Goal: Task Accomplishment & Management: Complete application form

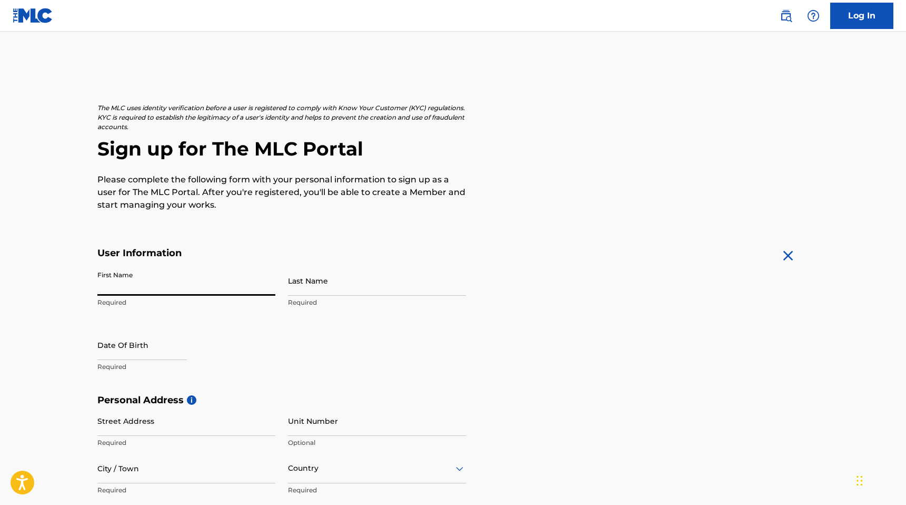
click at [178, 292] on input "First Name" at bounding box center [186, 280] width 178 height 30
click at [184, 289] on input "First Name" at bounding box center [186, 280] width 178 height 30
type input "Rio"
type input "[PERSON_NAME]"
type input "26 Welsford Street"
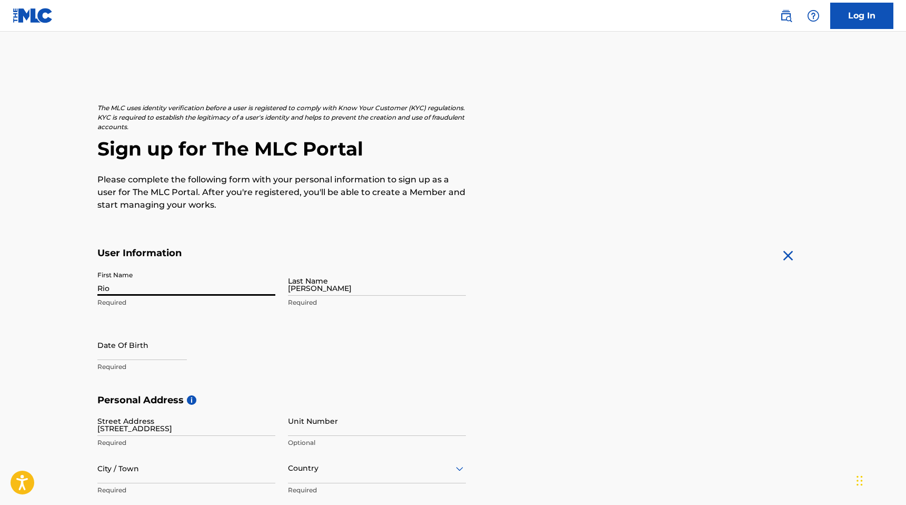
type input "Pittsburgh"
type input "United States"
type input "Pennsylvania"
type input "15213"
type input "570"
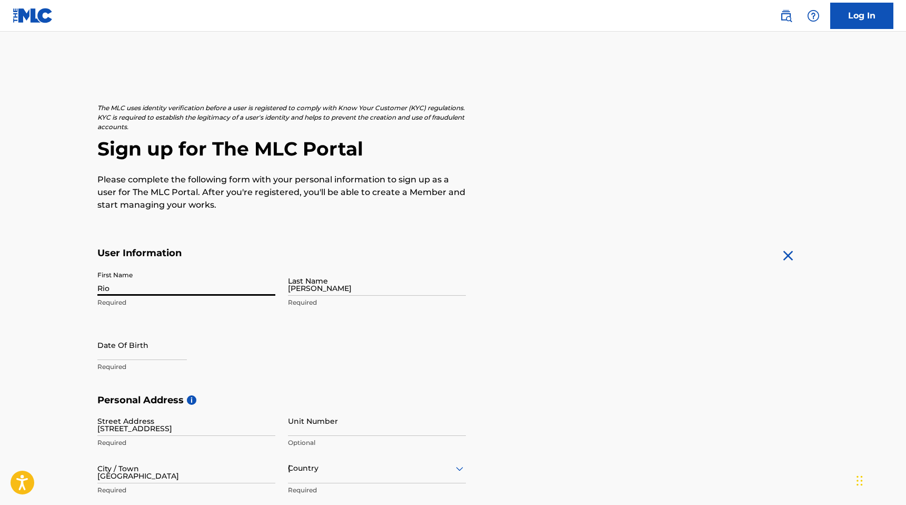
type input "8555801"
type input "[EMAIL_ADDRESS][DOMAIN_NAME]"
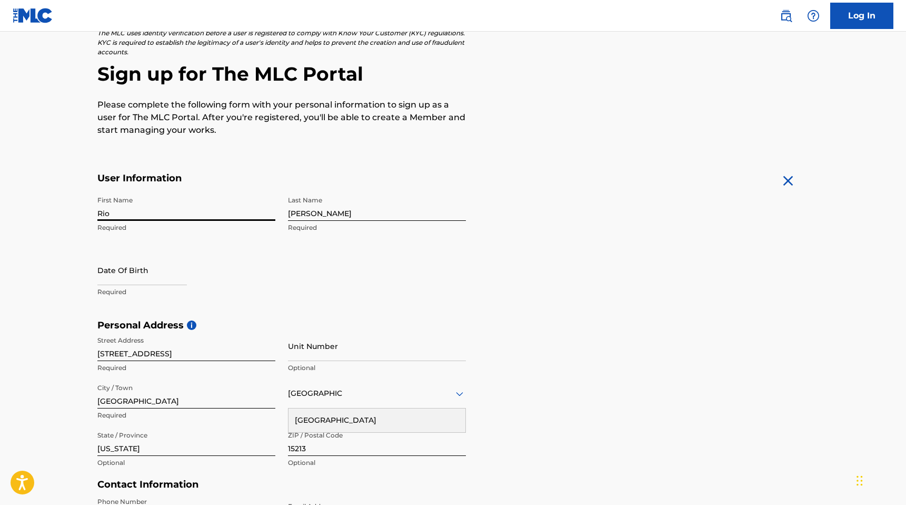
scroll to position [80, 0]
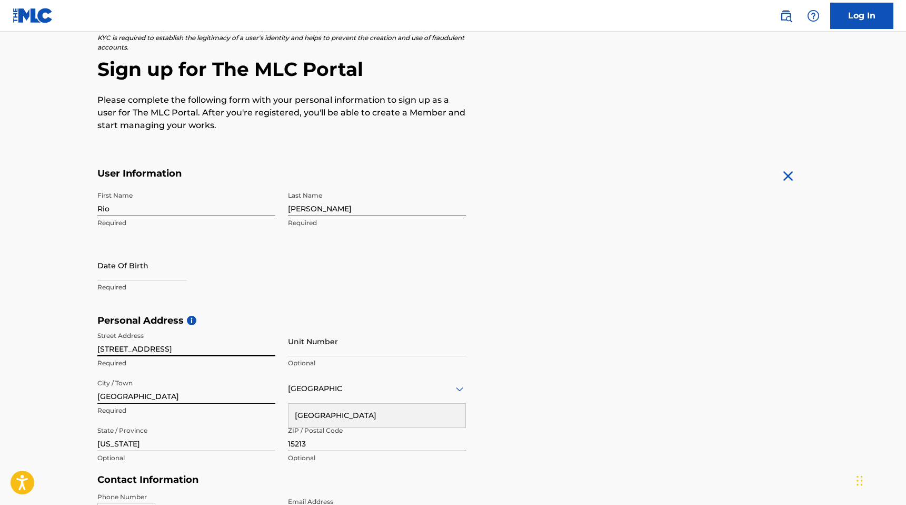
drag, startPoint x: 179, startPoint y: 350, endPoint x: 106, endPoint y: 350, distance: 73.2
click at [106, 350] on input "26 Welsford Street" at bounding box center [186, 341] width 178 height 30
type input "294 Rutter Ave"
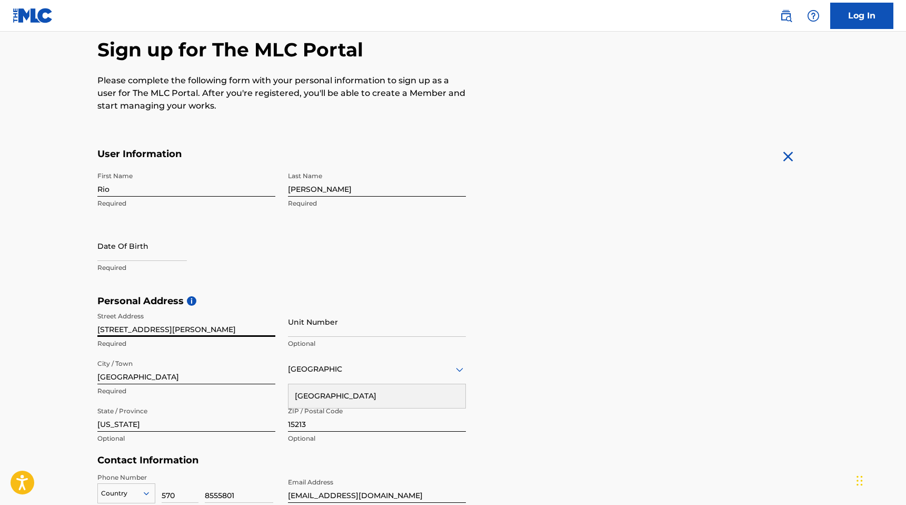
click at [199, 376] on input "Pittsburgh" at bounding box center [186, 369] width 178 height 30
type input "Kingston"
click at [301, 426] on input "15213" at bounding box center [377, 416] width 178 height 30
type input "18704"
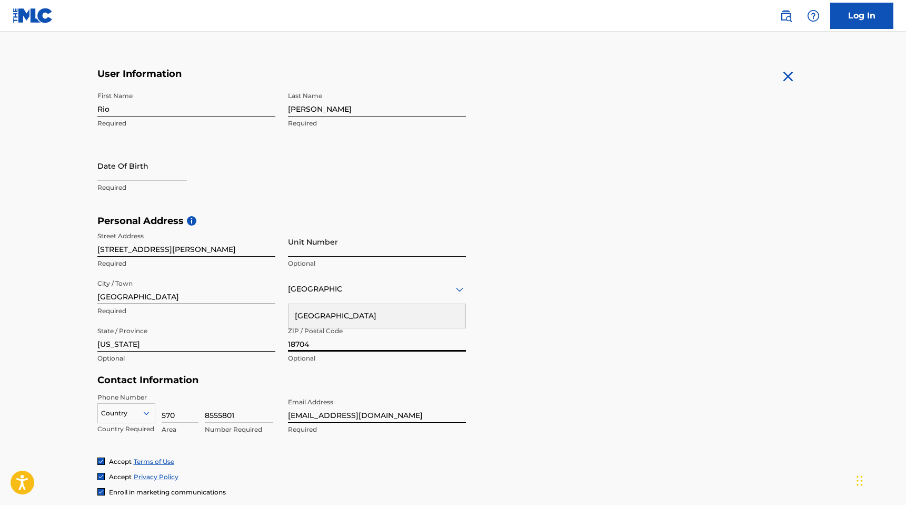
scroll to position [199, 0]
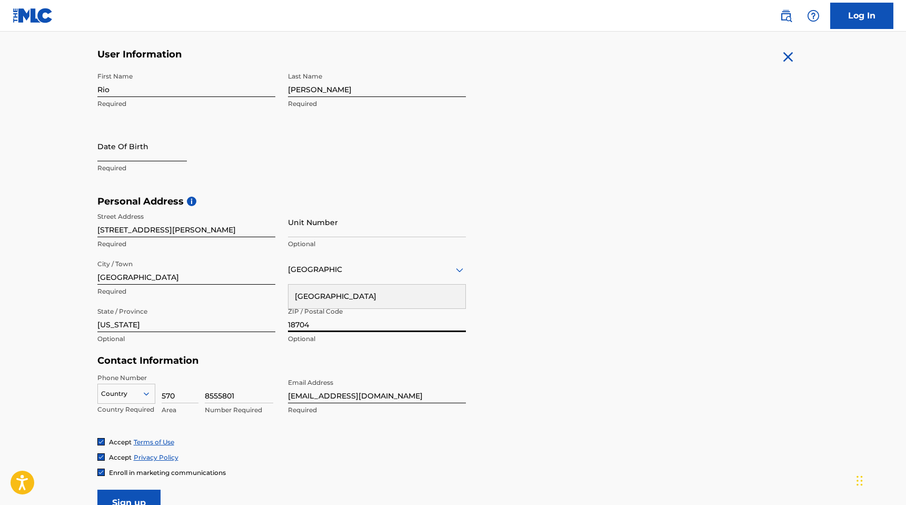
click at [160, 147] on input "text" at bounding box center [142, 146] width 90 height 30
select select "8"
select select "2025"
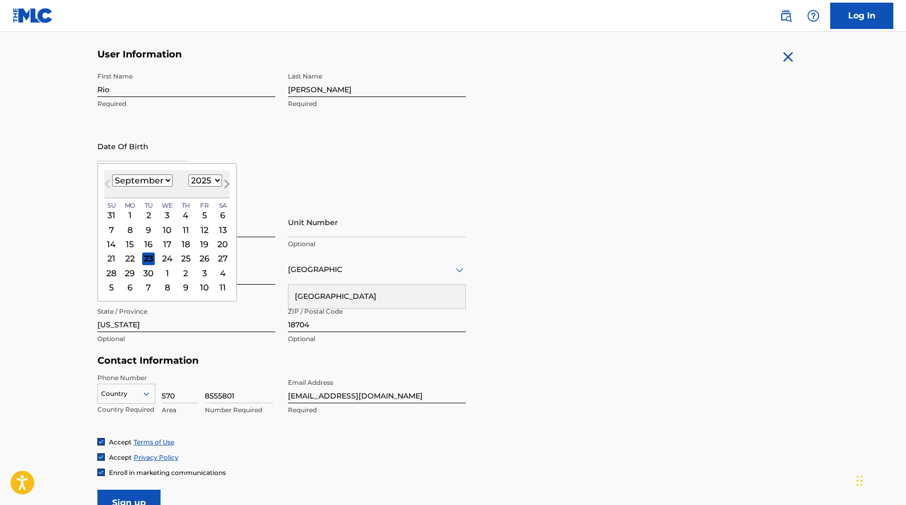
click at [219, 178] on button "Next Month" at bounding box center [227, 186] width 17 height 17
select select "10"
click at [214, 182] on select "1899 1900 1901 1902 1903 1904 1905 1906 1907 1908 1909 1910 1911 1912 1913 1914…" at bounding box center [206, 180] width 34 height 12
select select "2004"
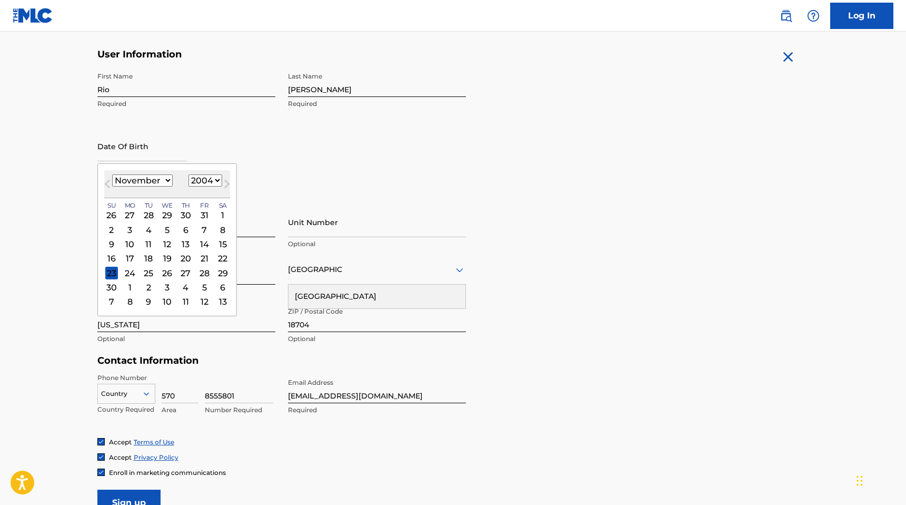
click at [189, 174] on select "1899 1900 1901 1902 1903 1904 1905 1906 1907 1908 1909 1910 1911 1912 1913 1914…" at bounding box center [206, 180] width 34 height 12
click at [146, 184] on select "January February March April May June July August September October November De…" at bounding box center [142, 180] width 61 height 12
select select "8"
click at [112, 174] on select "January February March April May June July August September October November De…" at bounding box center [142, 180] width 61 height 12
click at [114, 225] on div "5" at bounding box center [111, 229] width 13 height 13
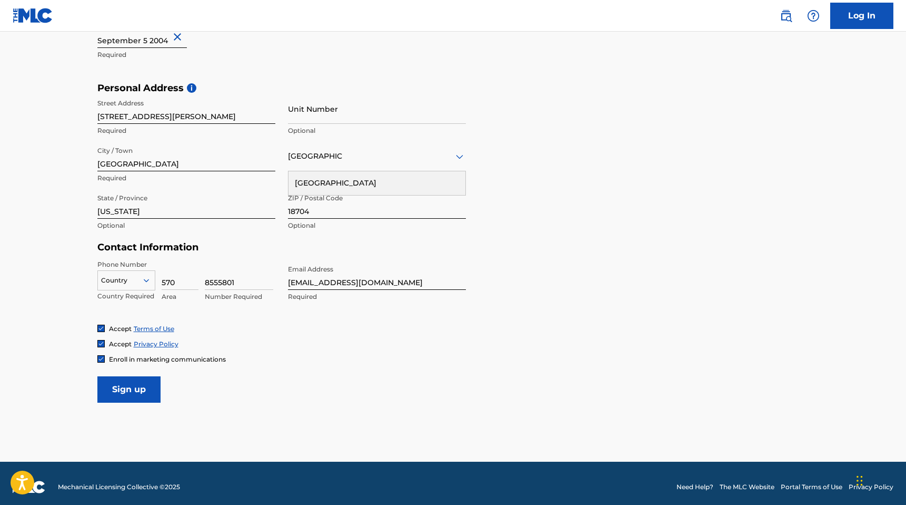
scroll to position [319, 0]
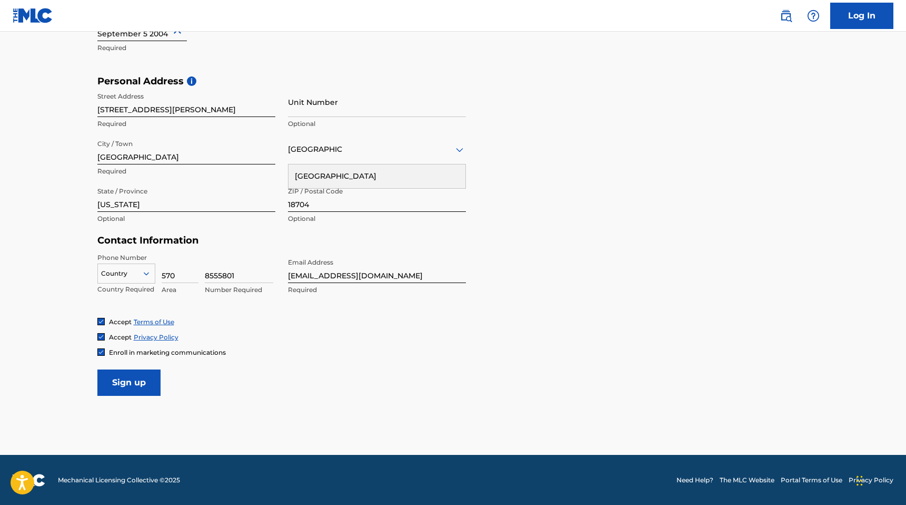
click at [142, 273] on icon at bounding box center [146, 273] width 9 height 9
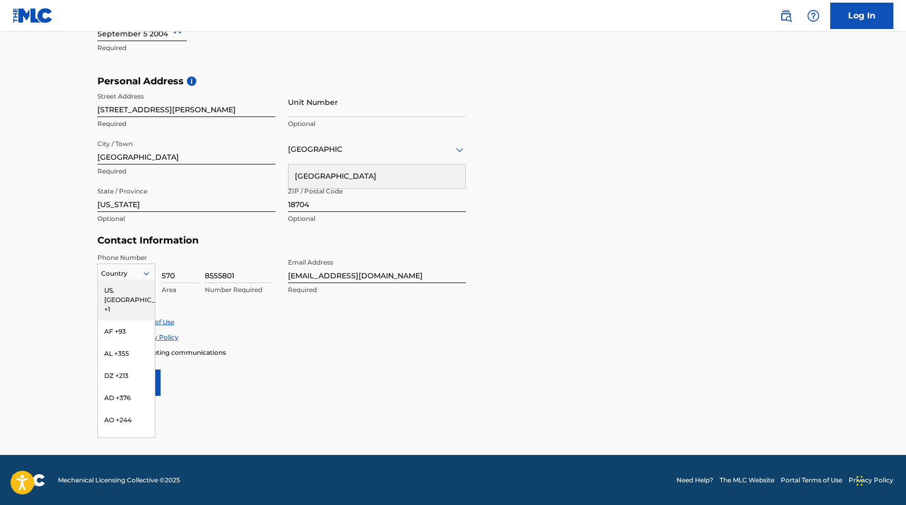
click at [125, 292] on div "US, CA +1" at bounding box center [126, 299] width 57 height 41
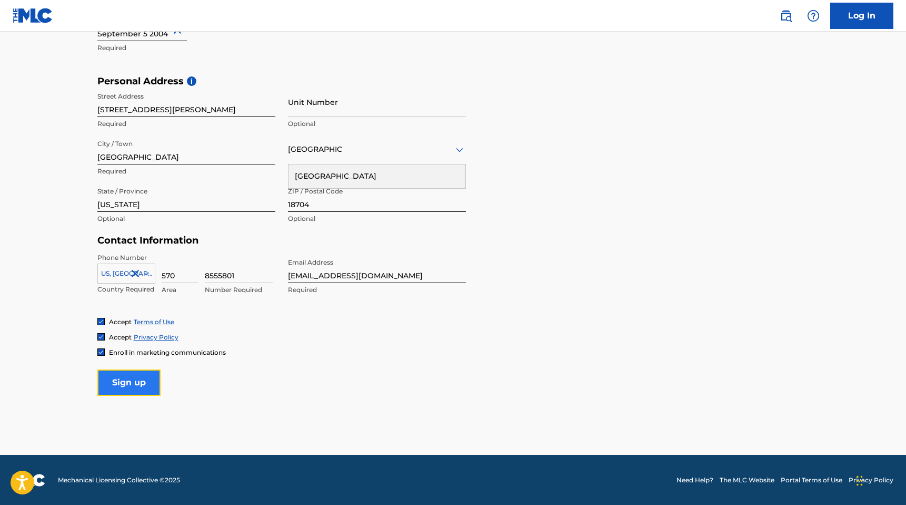
click at [132, 374] on input "Sign up" at bounding box center [128, 382] width 63 height 26
click at [139, 387] on input "Sign up" at bounding box center [128, 382] width 63 height 26
click at [335, 162] on div "Country United States" at bounding box center [377, 149] width 178 height 30
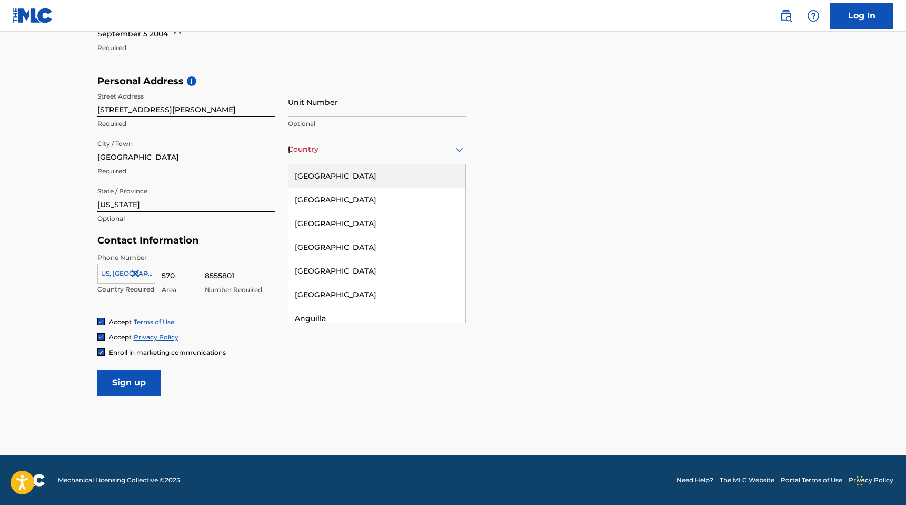
click at [337, 169] on div "United States" at bounding box center [377, 176] width 177 height 24
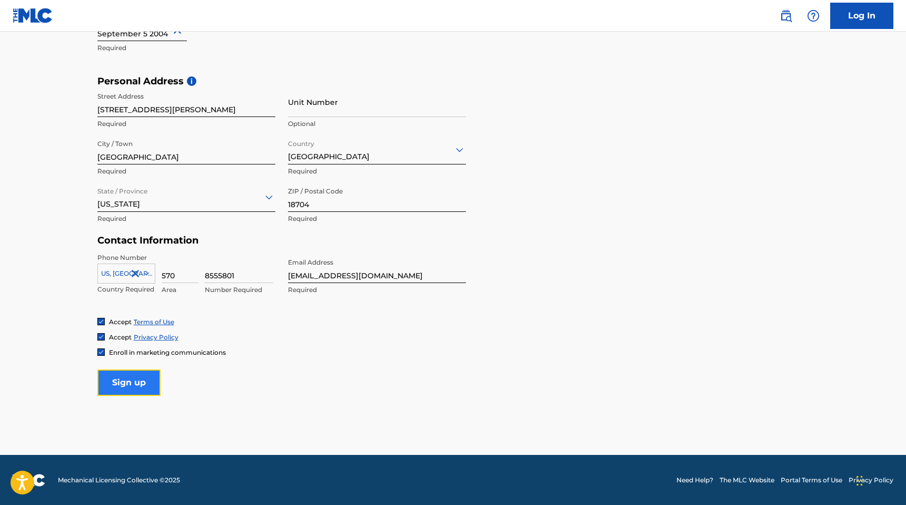
click at [145, 381] on input "Sign up" at bounding box center [128, 382] width 63 height 26
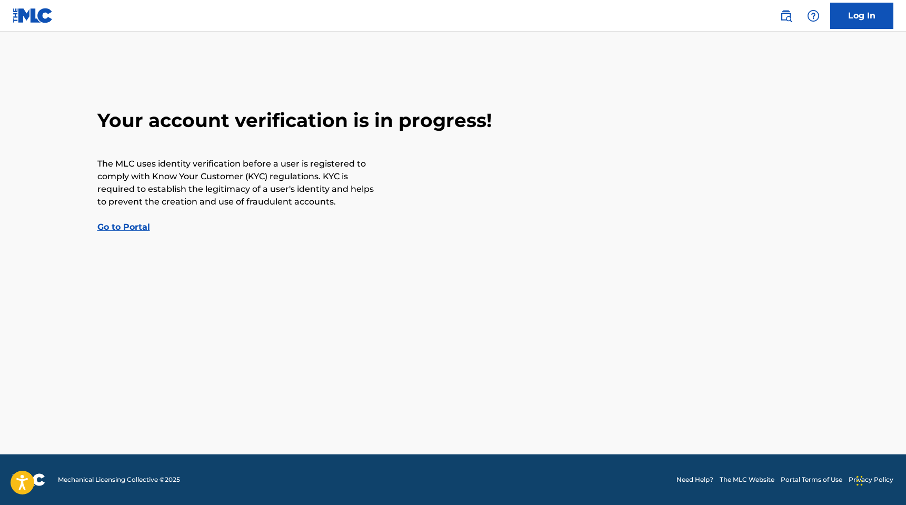
click at [125, 229] on link "Go to Portal" at bounding box center [123, 227] width 53 height 10
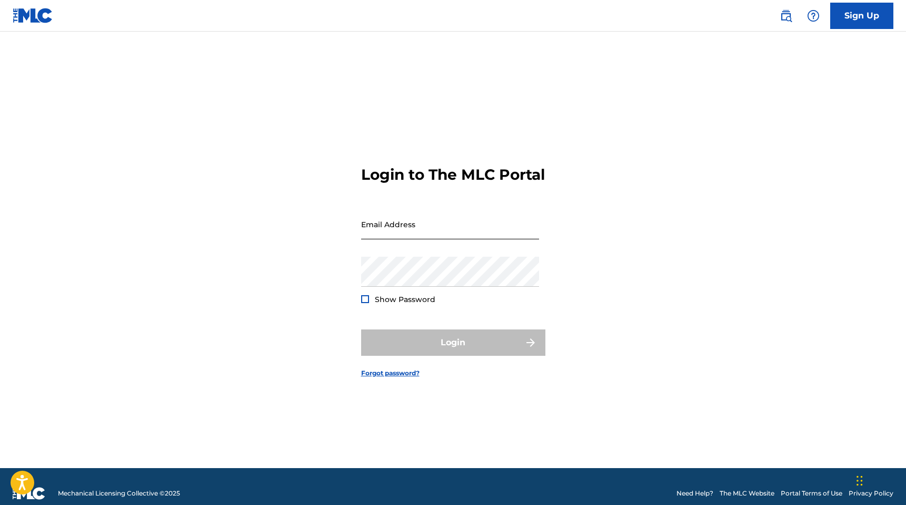
click at [410, 226] on input "Email Address" at bounding box center [450, 224] width 178 height 30
type input "[EMAIL_ADDRESS][DOMAIN_NAME]"
click at [863, 6] on link "Sign Up" at bounding box center [862, 16] width 63 height 26
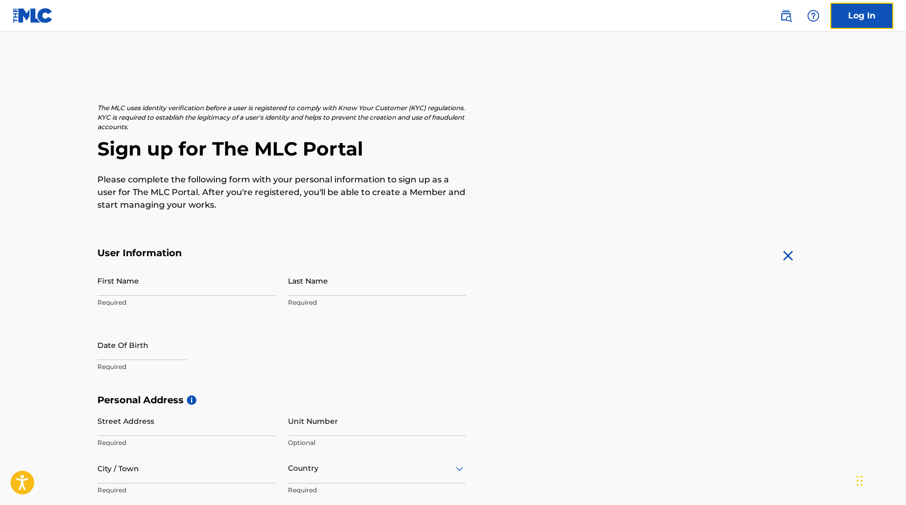
scroll to position [319, 0]
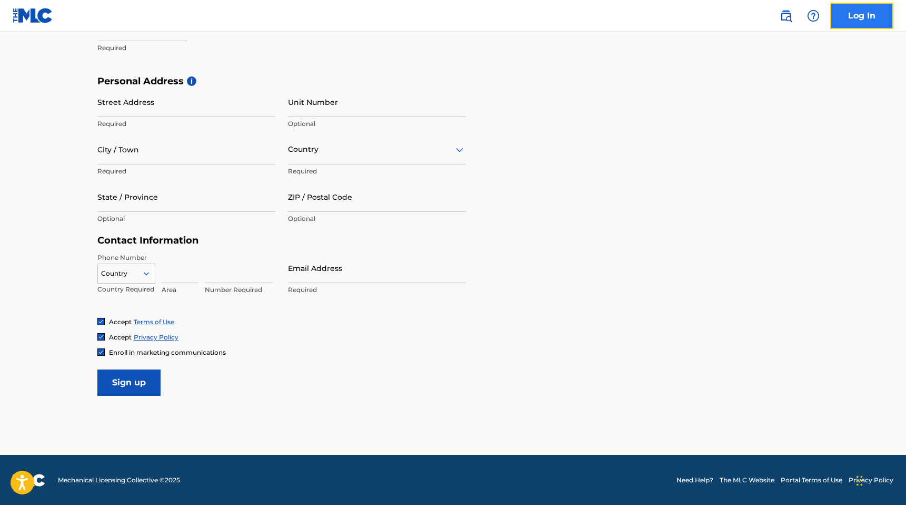
click at [835, 17] on link "Log In" at bounding box center [862, 16] width 63 height 26
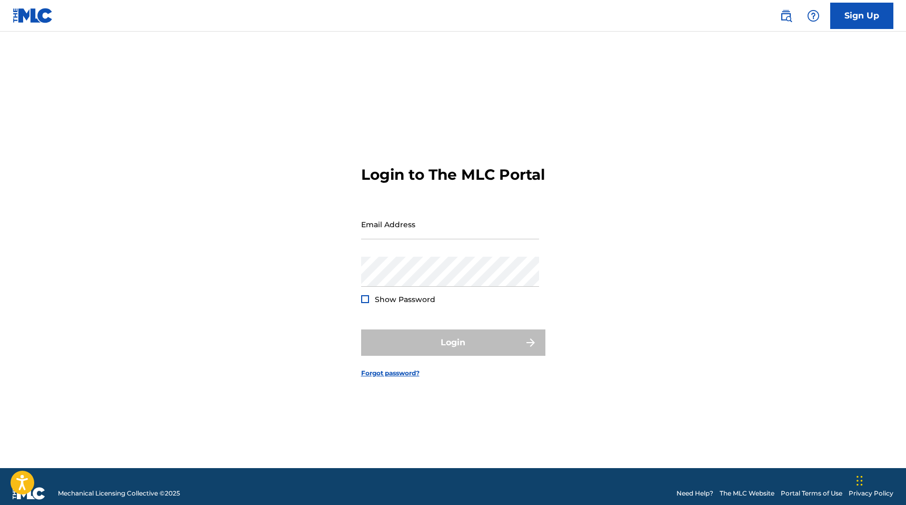
click at [443, 304] on div "Password Show Password" at bounding box center [450, 280] width 178 height 47
click at [501, 257] on div "Email Address" at bounding box center [450, 232] width 178 height 47
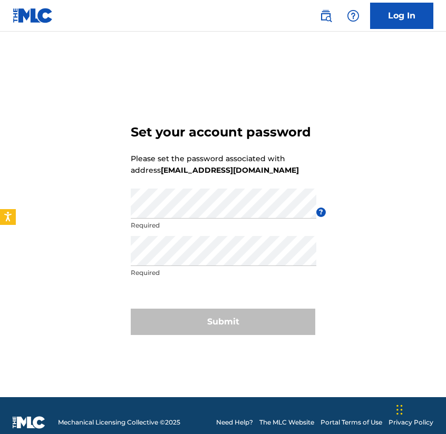
click at [302, 173] on form "Set your account password Please set the password associated with address [EMAI…" at bounding box center [223, 227] width 184 height 339
click at [86, 209] on div "Set your account password Please set the password associated with address riomo…" at bounding box center [223, 227] width 446 height 339
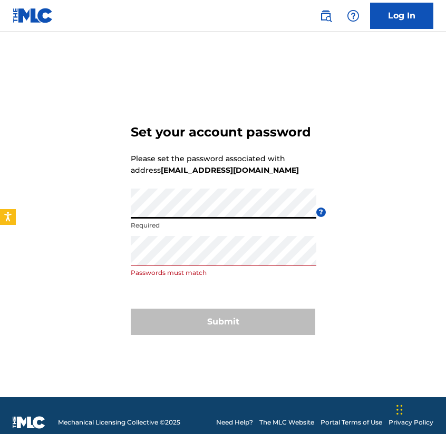
click at [119, 209] on div "Set your account password Please set the password associated with address riomo…" at bounding box center [223, 227] width 446 height 339
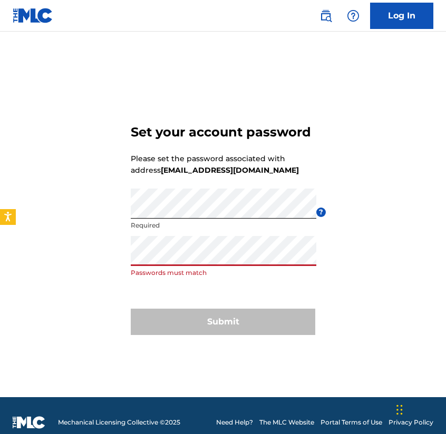
click at [63, 261] on div "Set your account password Please set the password associated with address riomo…" at bounding box center [223, 227] width 446 height 339
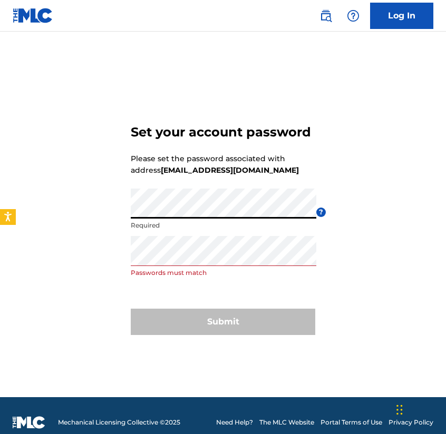
click at [85, 210] on div "Set your account password Please set the password associated with address riomo…" at bounding box center [223, 227] width 446 height 339
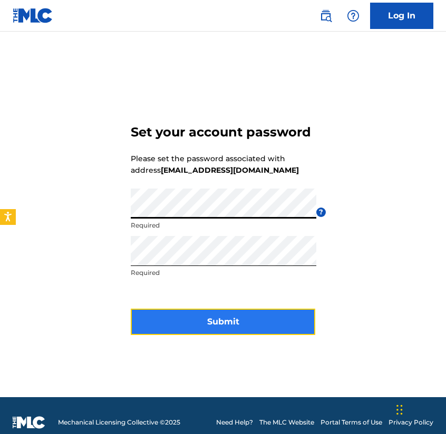
click at [224, 317] on button "Submit" at bounding box center [223, 322] width 184 height 26
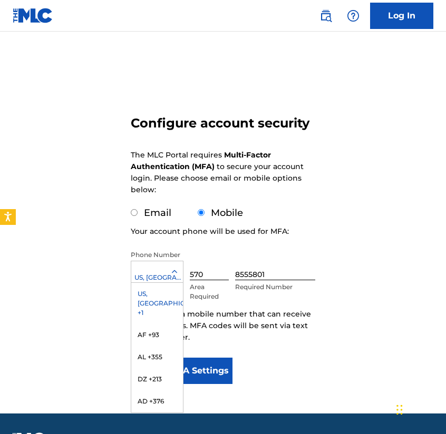
click at [149, 283] on div "US, CA +1 selected, 1 of 216. 216 results available. Use Up and Down to choose …" at bounding box center [157, 272] width 53 height 22
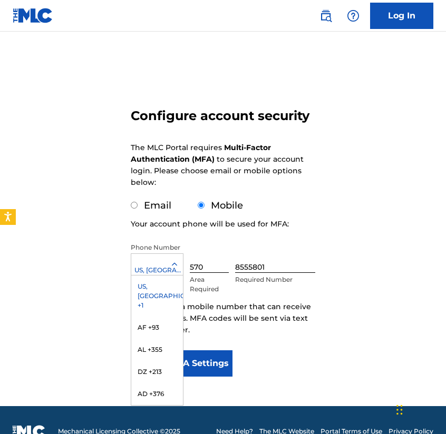
click at [161, 285] on div "US, CA +1" at bounding box center [157, 295] width 52 height 41
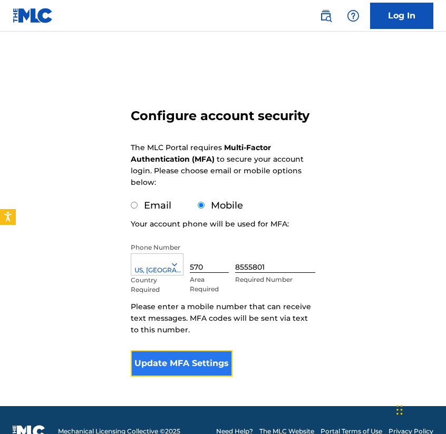
click at [205, 363] on button "Update MFA Settings" at bounding box center [182, 363] width 102 height 26
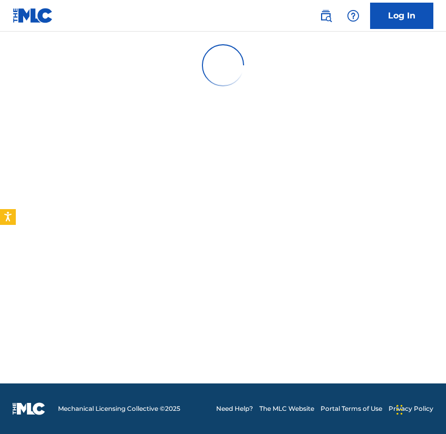
scroll to position [0, 0]
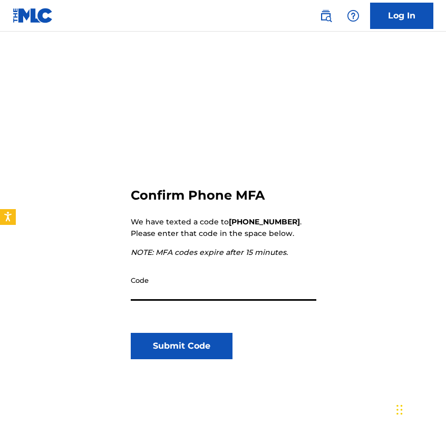
click at [195, 291] on input "Code" at bounding box center [223, 286] width 185 height 30
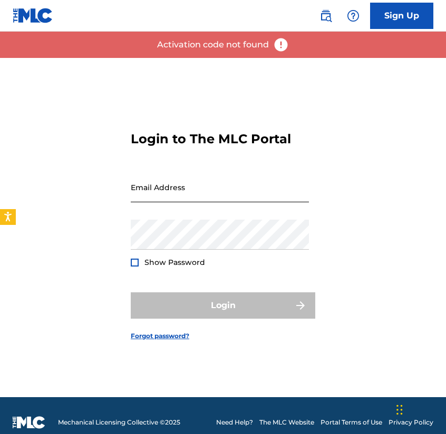
click at [193, 189] on input "Email Address" at bounding box center [220, 187] width 178 height 30
type input "[EMAIL_ADDRESS][DOMAIN_NAME]"
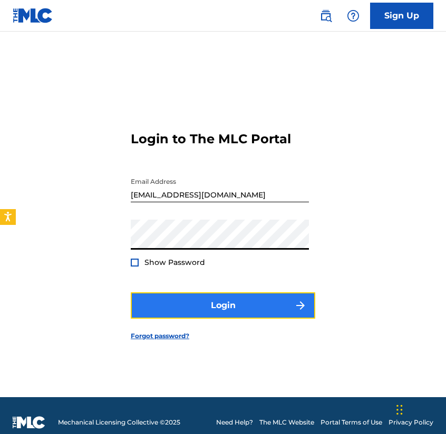
click at [209, 298] on button "Login" at bounding box center [223, 305] width 184 height 26
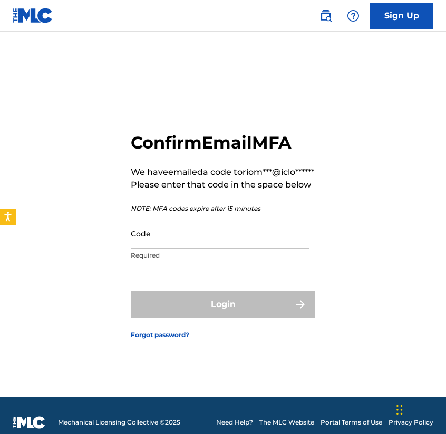
click at [194, 191] on p "Please enter that code in the space below" at bounding box center [222, 185] width 183 height 13
click at [203, 249] on input "Code" at bounding box center [220, 234] width 178 height 30
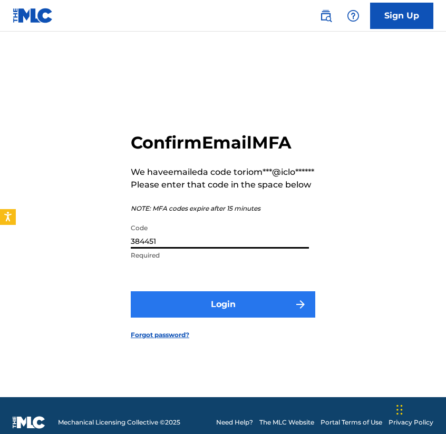
type input "384451"
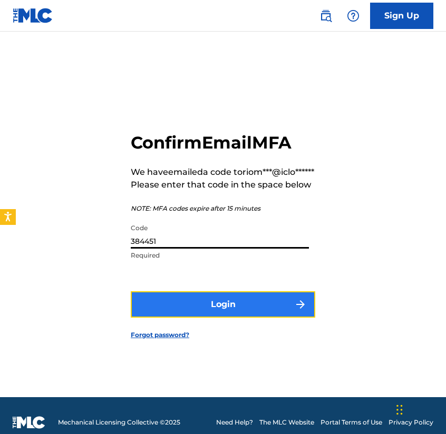
click at [241, 317] on button "Login" at bounding box center [223, 304] width 184 height 26
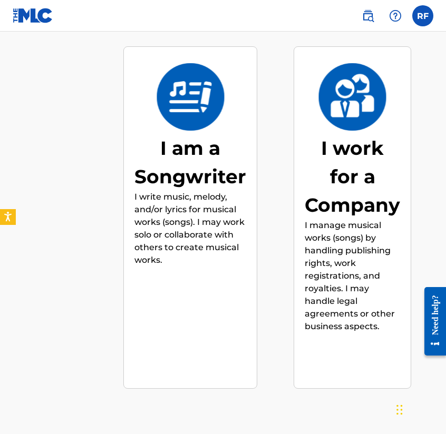
click at [168, 219] on p "I write music, melody, and/or lyrics for musical works (songs). I may work solo…" at bounding box center [190, 229] width 112 height 76
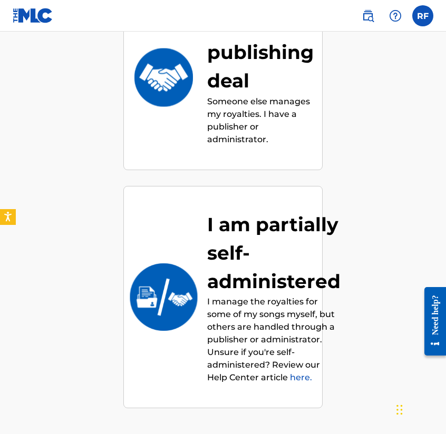
scroll to position [451, 0]
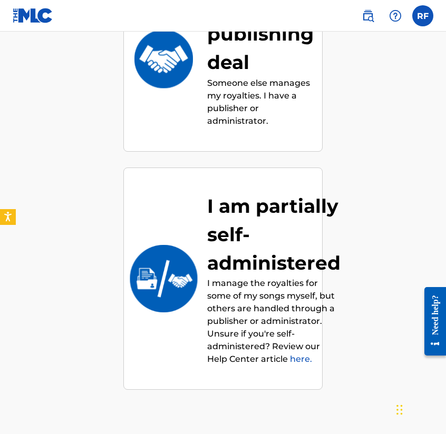
click at [243, 120] on p "Someone else manages my royalties. I have a publisher or administrator." at bounding box center [260, 102] width 106 height 51
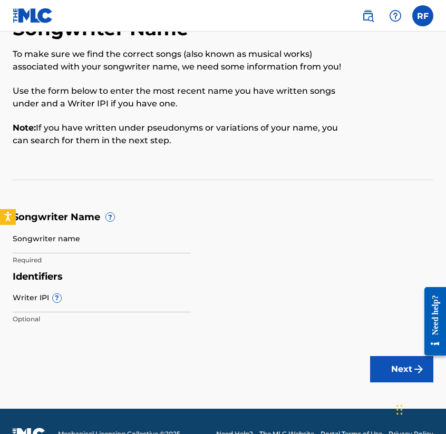
scroll to position [61, 0]
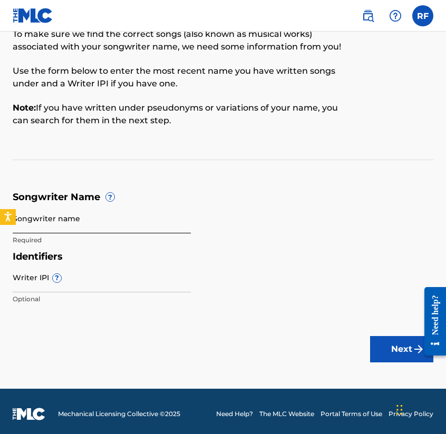
click at [60, 229] on input "Songwriter name" at bounding box center [102, 218] width 178 height 30
type input "Rio [PERSON_NAME]"
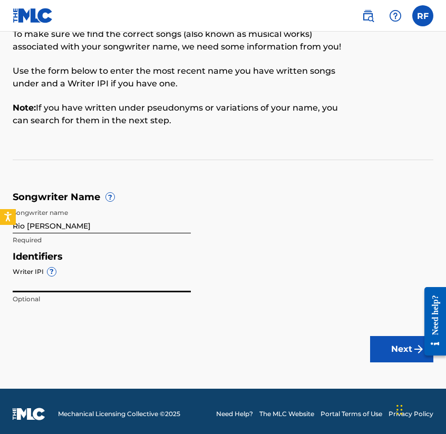
click at [75, 289] on input "Writer IPI ?" at bounding box center [102, 277] width 178 height 30
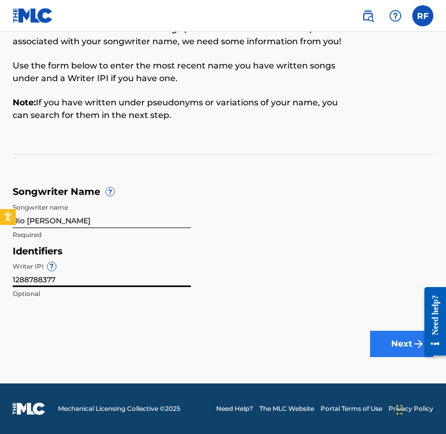
type input "1288788377"
click at [405, 339] on button "Next" at bounding box center [401, 344] width 63 height 26
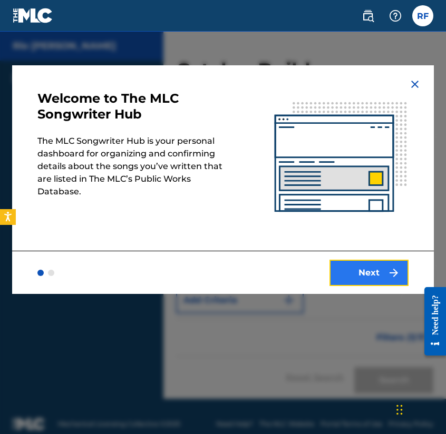
click at [372, 267] on button "Next" at bounding box center [368, 273] width 79 height 26
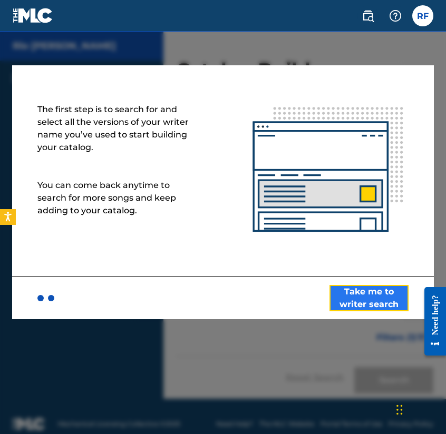
click at [374, 292] on button "Take me to writer search" at bounding box center [368, 298] width 79 height 26
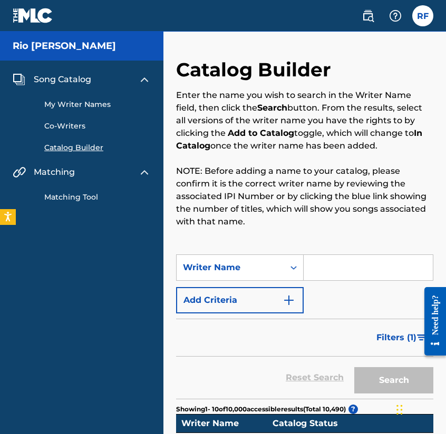
scroll to position [23, 0]
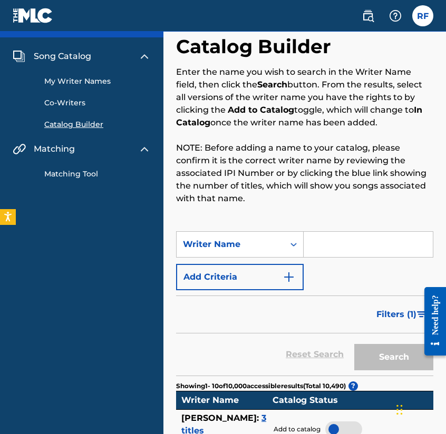
click at [341, 241] on input "Search Form" at bounding box center [367, 244] width 129 height 25
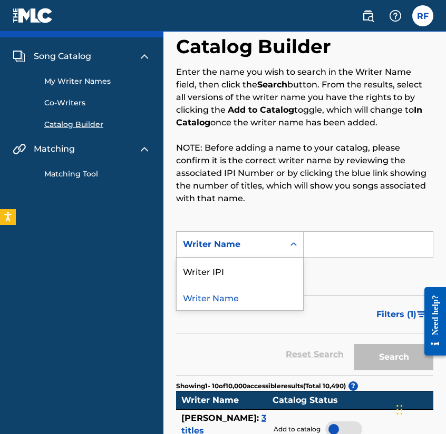
click at [290, 244] on icon "Search Form" at bounding box center [293, 244] width 11 height 11
click at [274, 263] on div "Writer IPI" at bounding box center [239, 271] width 126 height 26
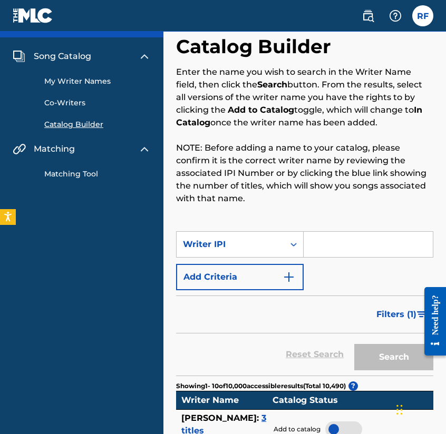
click at [328, 244] on input "Search Form" at bounding box center [367, 244] width 129 height 25
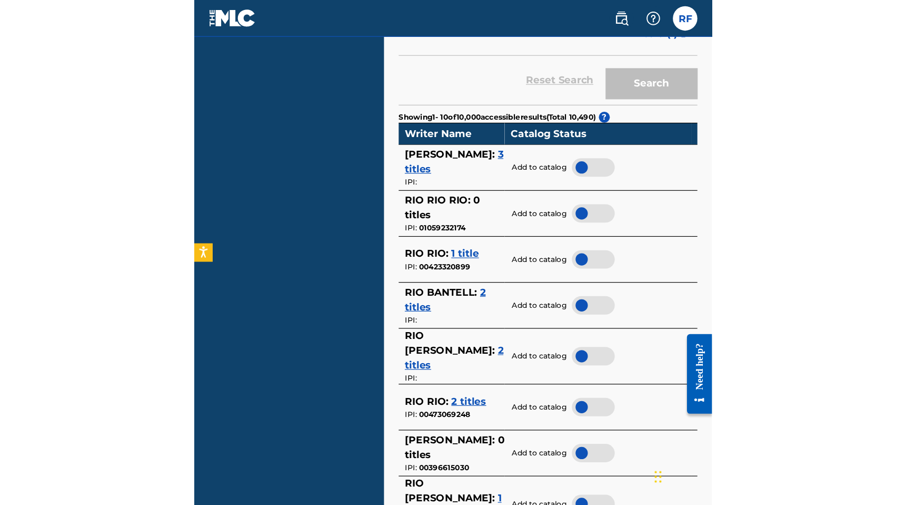
scroll to position [320, 0]
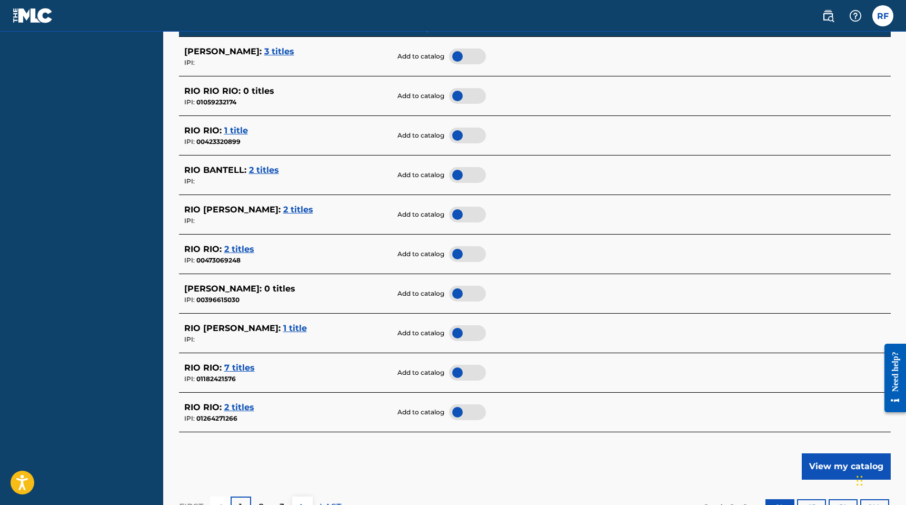
click at [264, 52] on span "3 titles" at bounding box center [279, 51] width 30 height 10
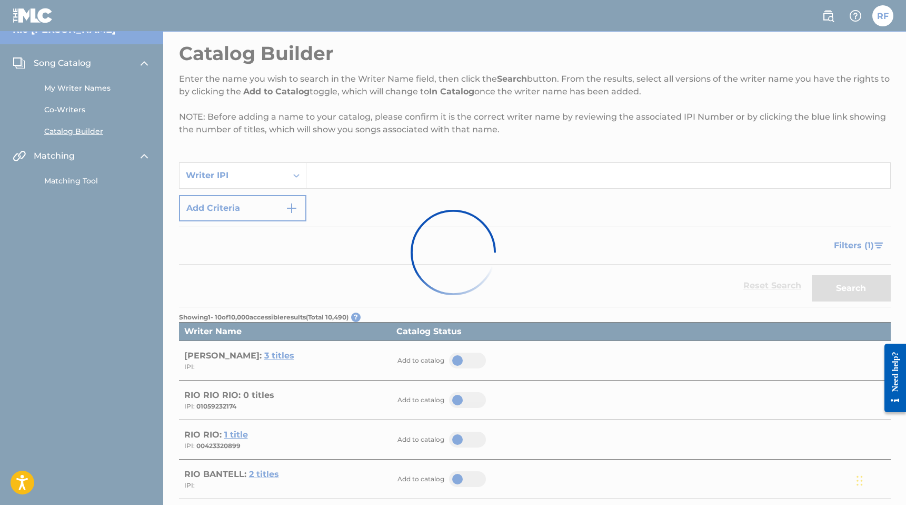
scroll to position [0, 0]
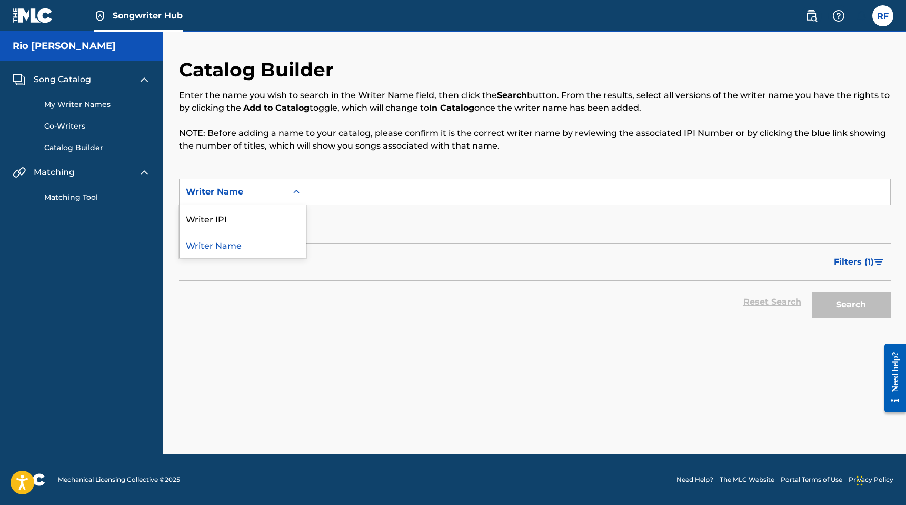
click at [295, 196] on icon "Search Form" at bounding box center [296, 191] width 11 height 11
click at [281, 218] on div "Writer IPI" at bounding box center [243, 218] width 126 height 26
click at [346, 190] on input "Search Form" at bounding box center [599, 191] width 584 height 25
click at [287, 189] on div "Search Form" at bounding box center [296, 191] width 19 height 19
click at [271, 228] on div "Writer Name" at bounding box center [243, 218] width 126 height 26
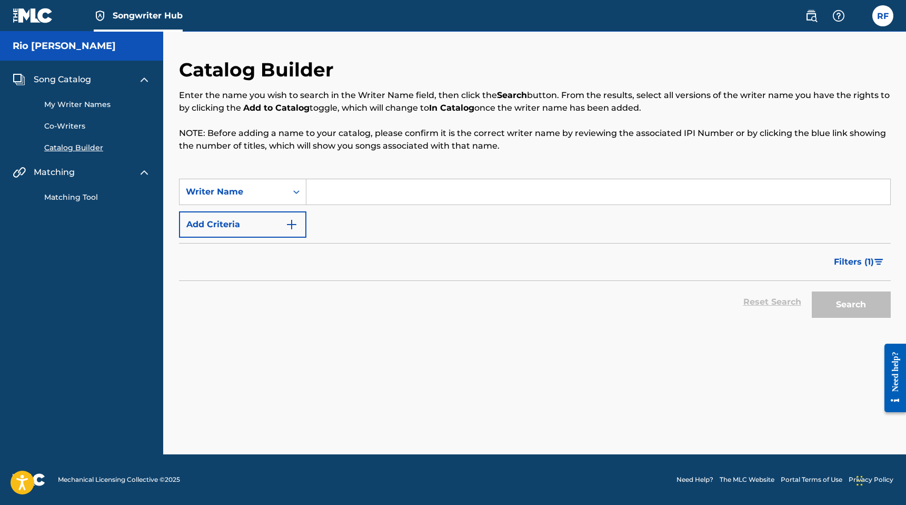
click at [369, 200] on input "Search Form" at bounding box center [599, 191] width 584 height 25
type input "Rio [PERSON_NAME]"
click at [812, 291] on button "Search" at bounding box center [851, 304] width 79 height 26
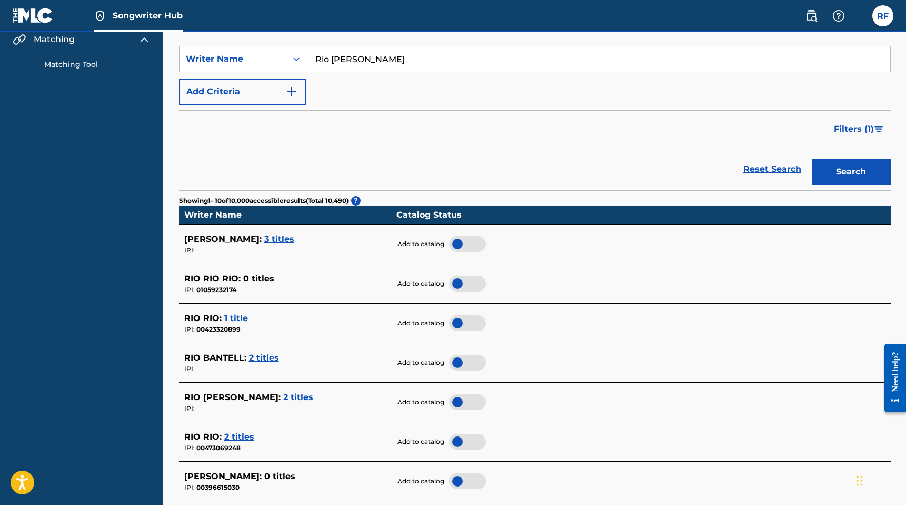
scroll to position [166, 0]
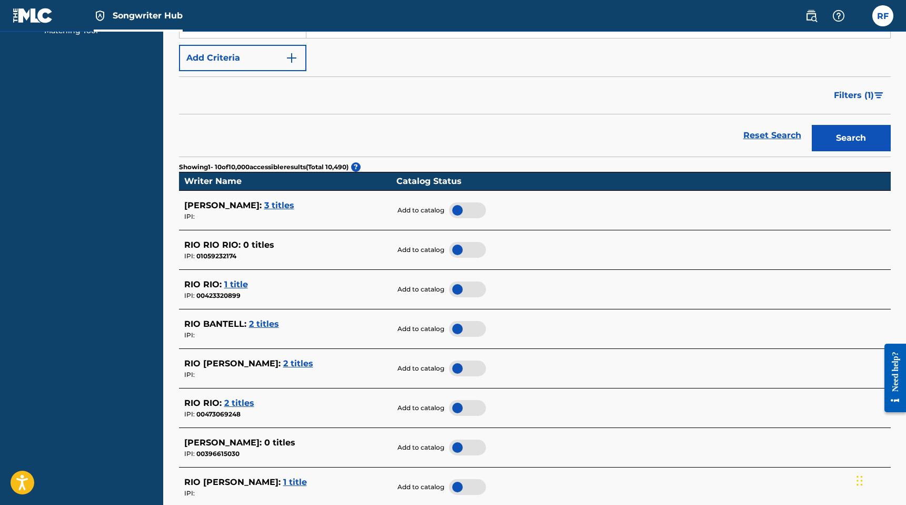
click at [264, 206] on span "3 titles" at bounding box center [279, 205] width 30 height 10
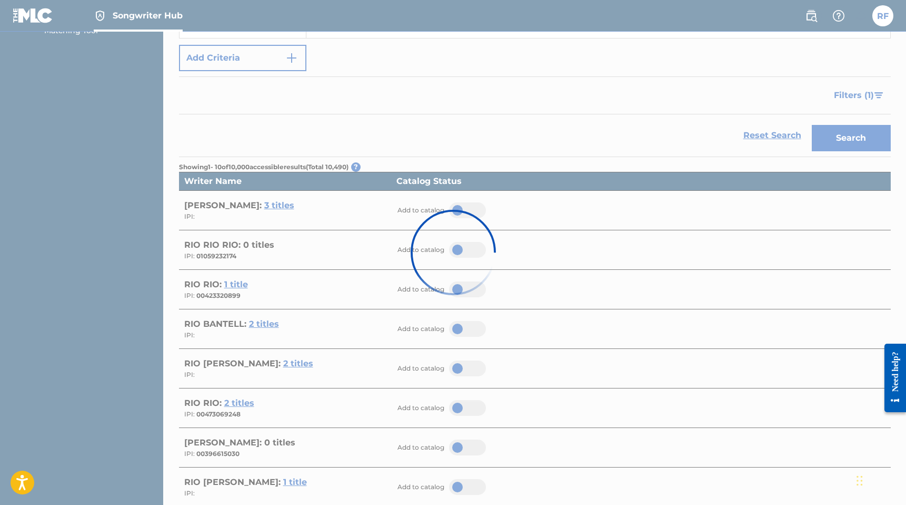
click at [567, 115] on div at bounding box center [453, 252] width 906 height 505
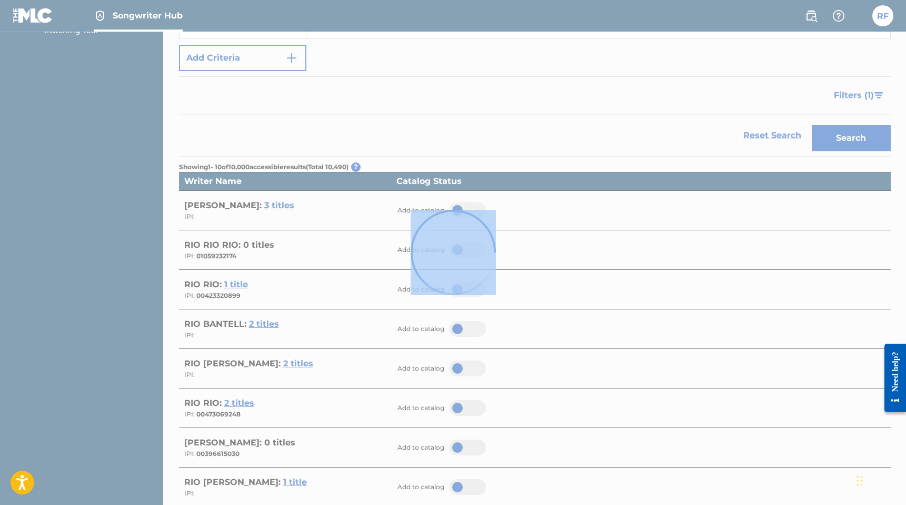
click at [567, 115] on div at bounding box center [453, 252] width 906 height 505
click at [560, 127] on div at bounding box center [453, 252] width 906 height 505
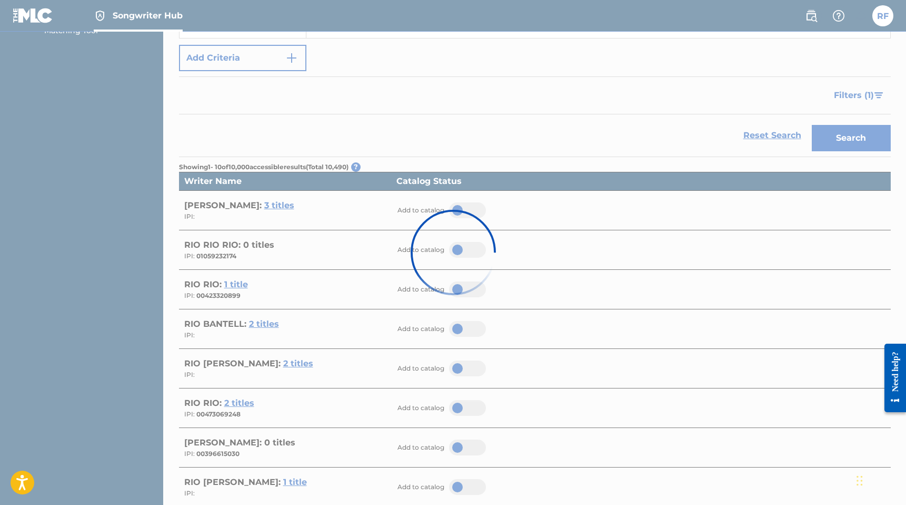
click at [560, 129] on div at bounding box center [453, 252] width 906 height 505
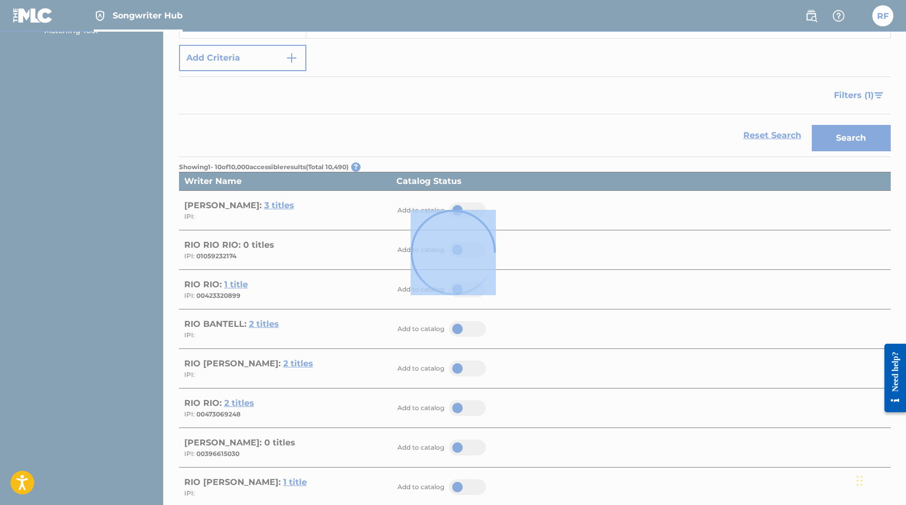
click at [560, 129] on div at bounding box center [453, 252] width 906 height 505
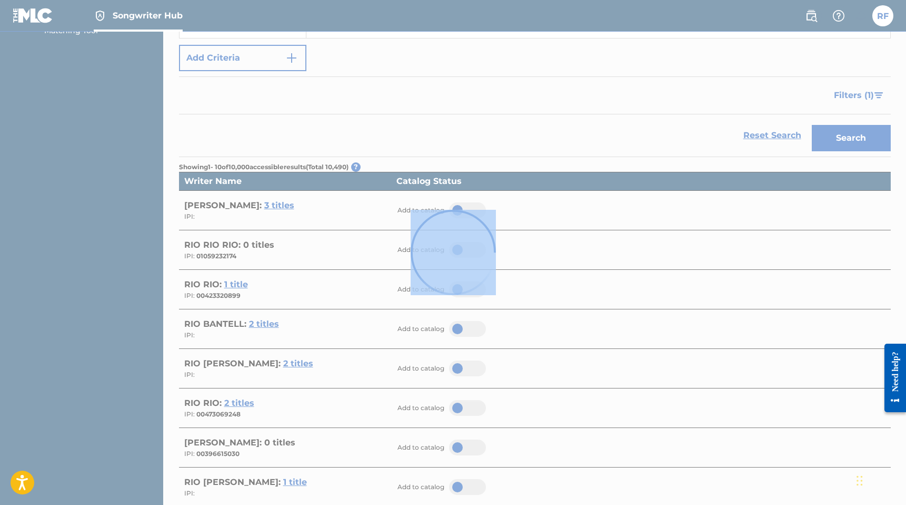
click at [560, 129] on div at bounding box center [453, 252] width 906 height 505
click at [435, 257] on img at bounding box center [453, 252] width 116 height 116
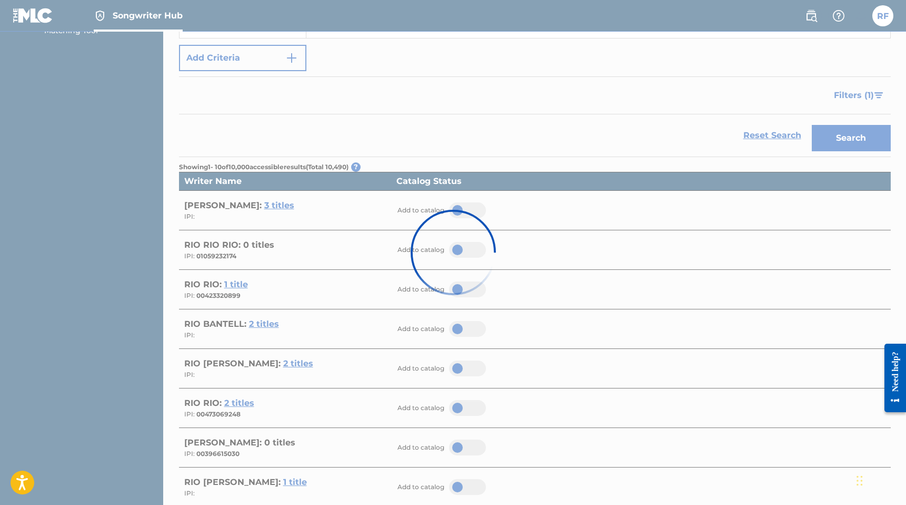
click at [514, 103] on div at bounding box center [453, 252] width 906 height 505
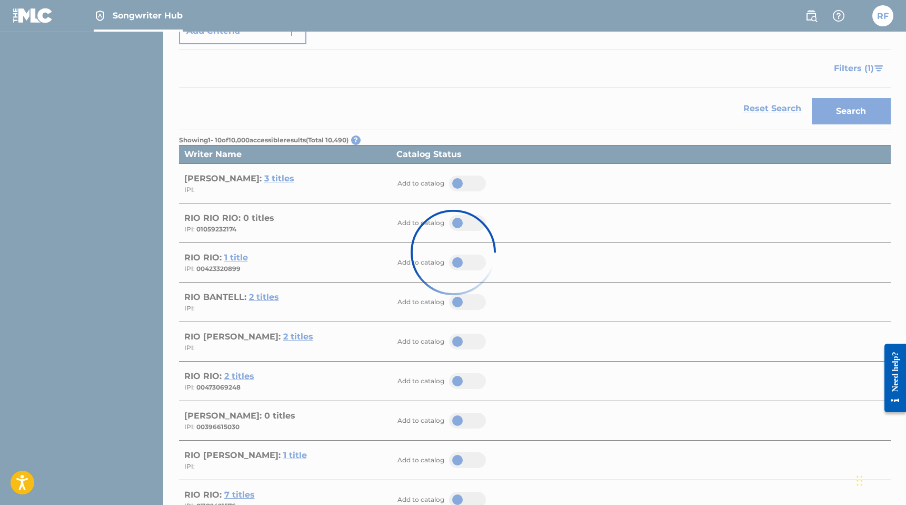
scroll to position [199, 0]
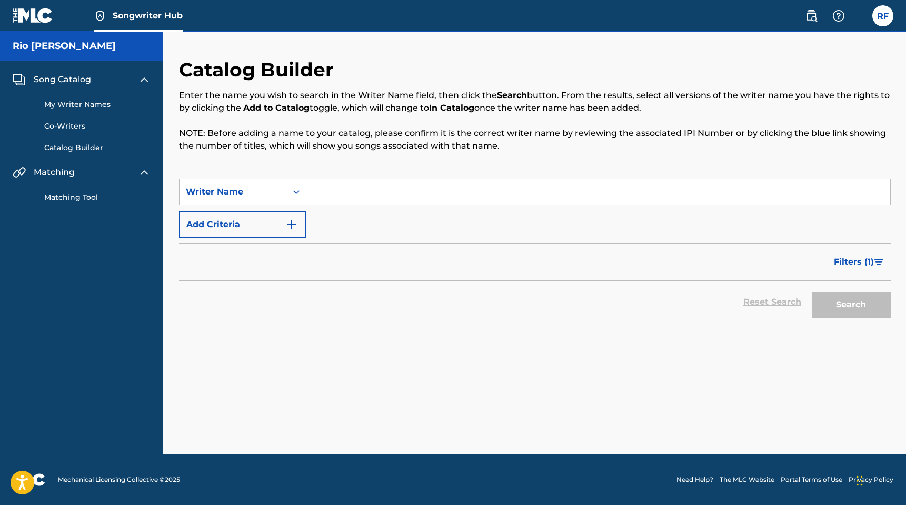
click at [357, 201] on input "Search Form" at bounding box center [599, 191] width 584 height 25
type input "Rio [PERSON_NAME]"
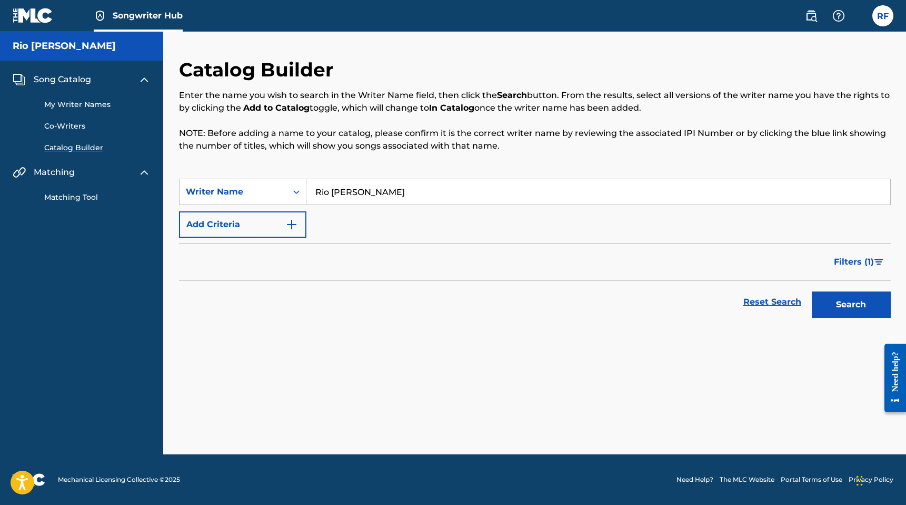
click at [812, 291] on button "Search" at bounding box center [851, 304] width 79 height 26
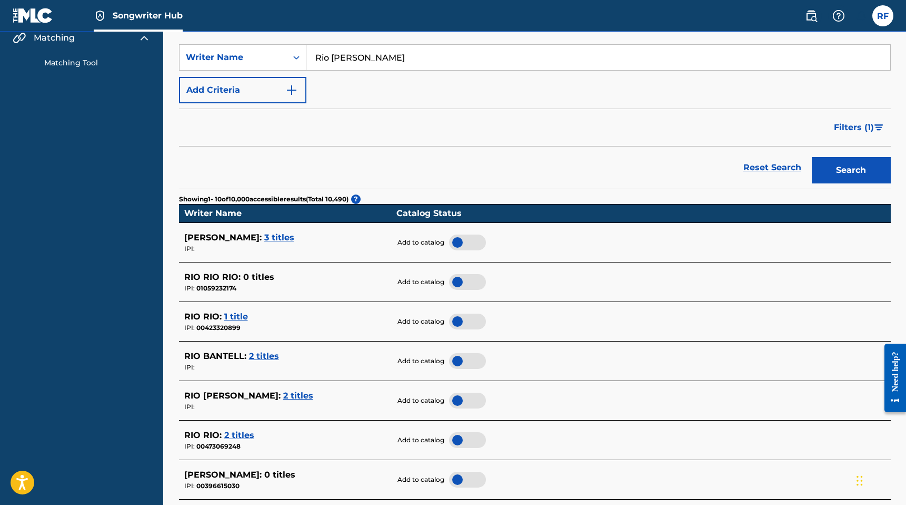
scroll to position [142, 0]
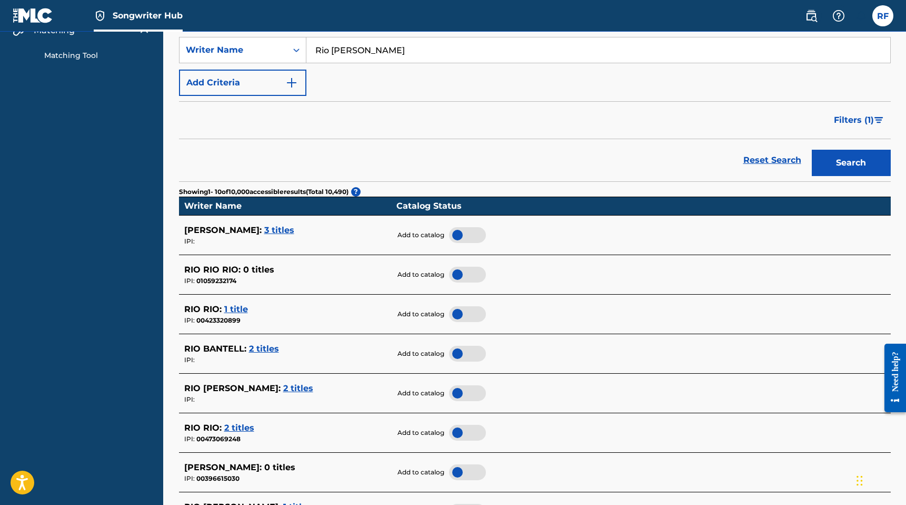
click at [267, 350] on span "2 titles" at bounding box center [264, 348] width 30 height 10
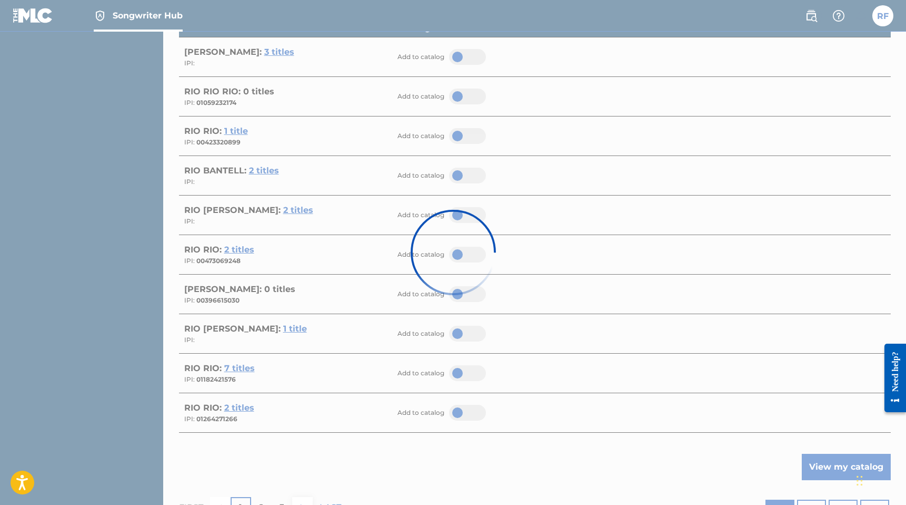
scroll to position [0, 0]
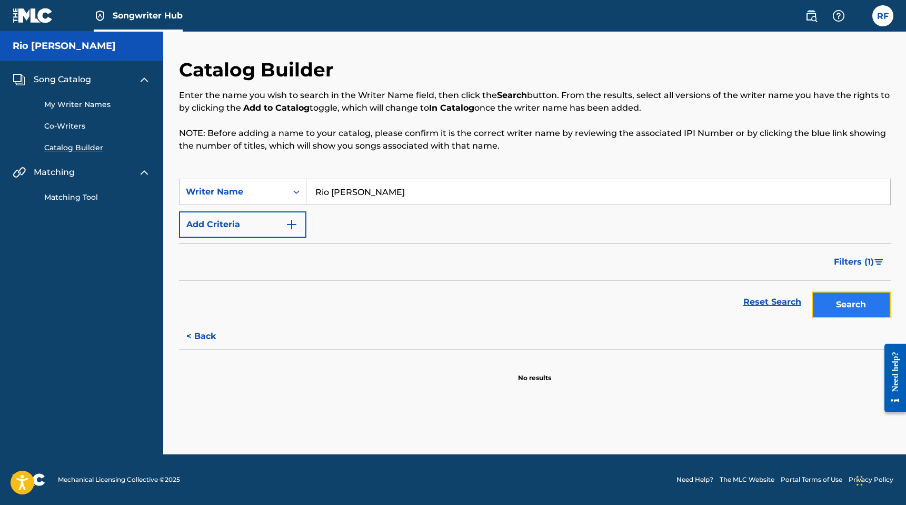
click at [829, 308] on button "Search" at bounding box center [851, 304] width 79 height 26
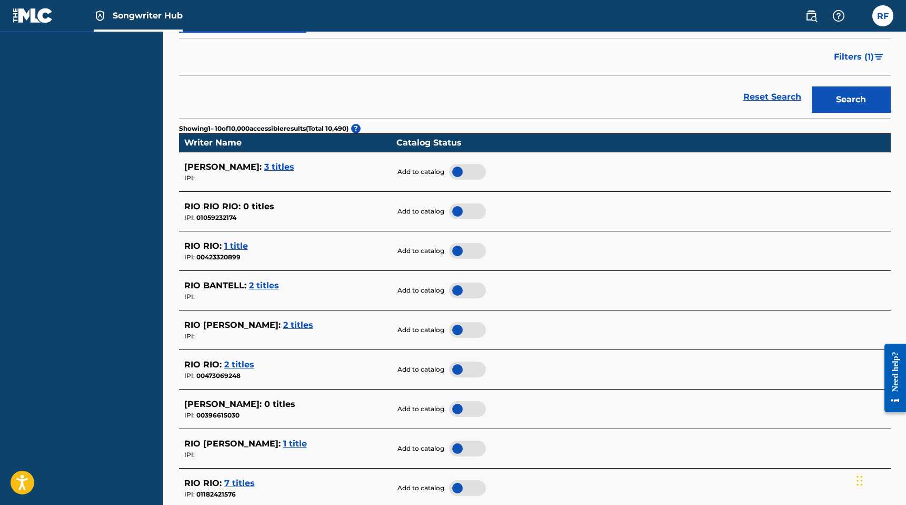
scroll to position [210, 0]
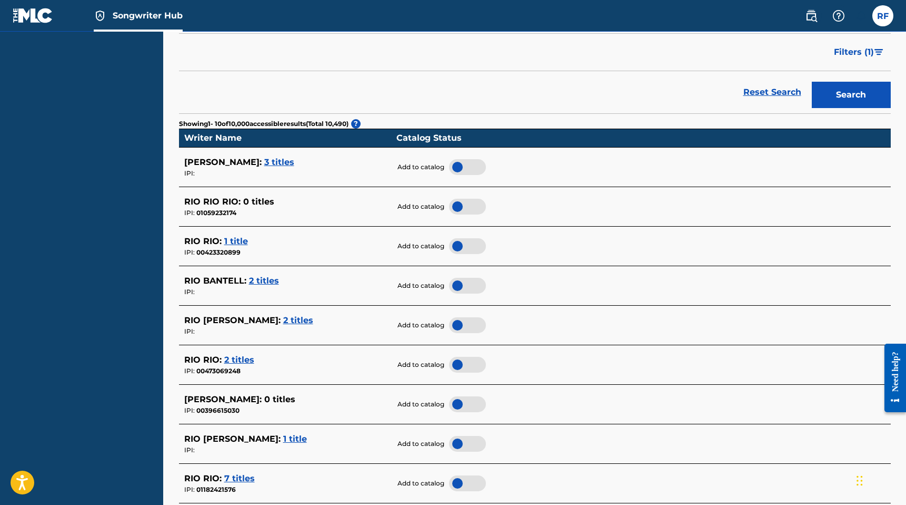
click at [289, 319] on span "2 titles" at bounding box center [298, 320] width 30 height 10
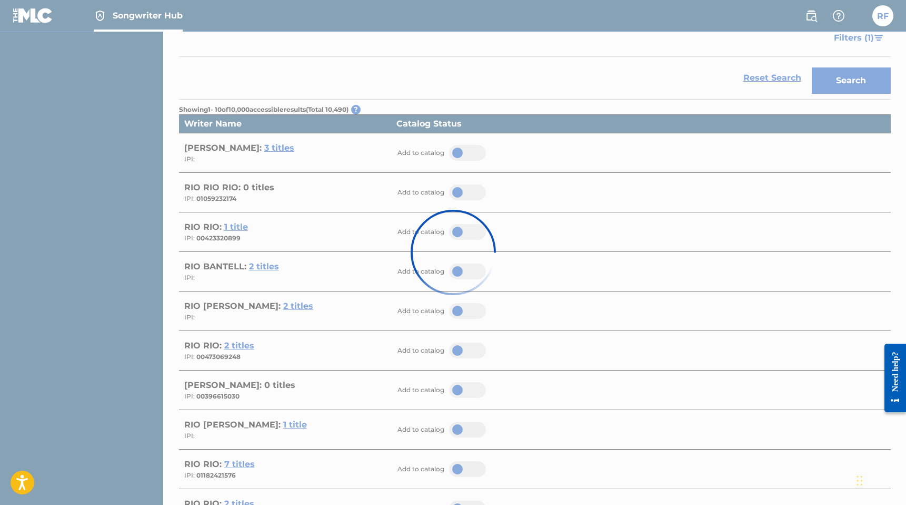
scroll to position [230, 0]
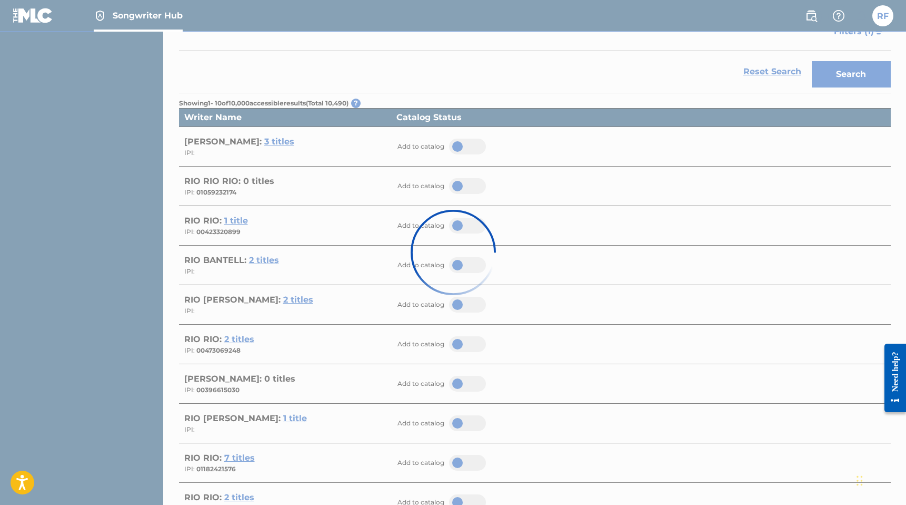
click at [339, 288] on div at bounding box center [453, 252] width 906 height 505
click at [399, 79] on div at bounding box center [453, 252] width 906 height 505
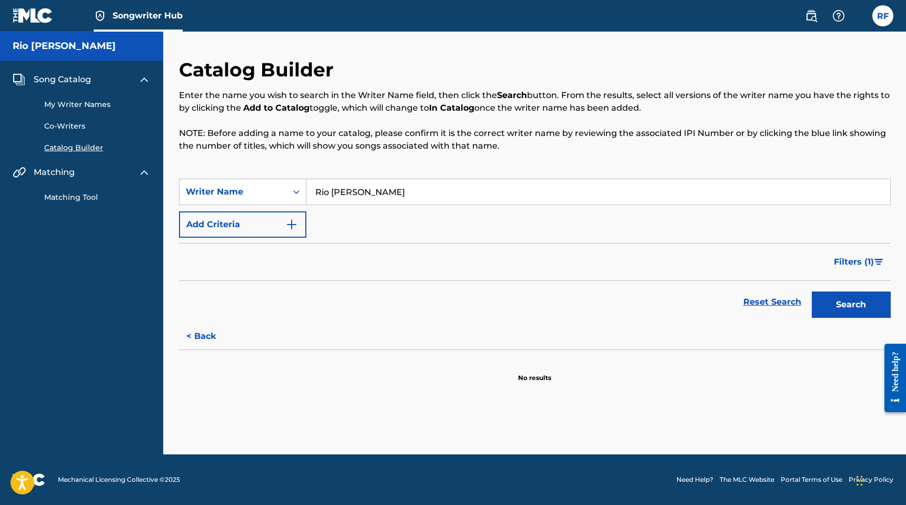
click at [434, 196] on input "Rio [PERSON_NAME]" at bounding box center [599, 191] width 584 height 25
click at [812, 291] on button "Search" at bounding box center [851, 304] width 79 height 26
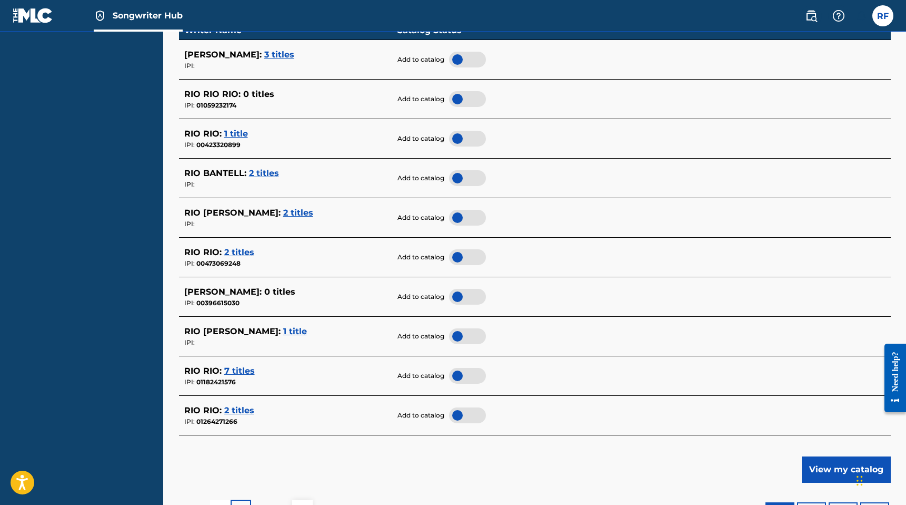
scroll to position [330, 0]
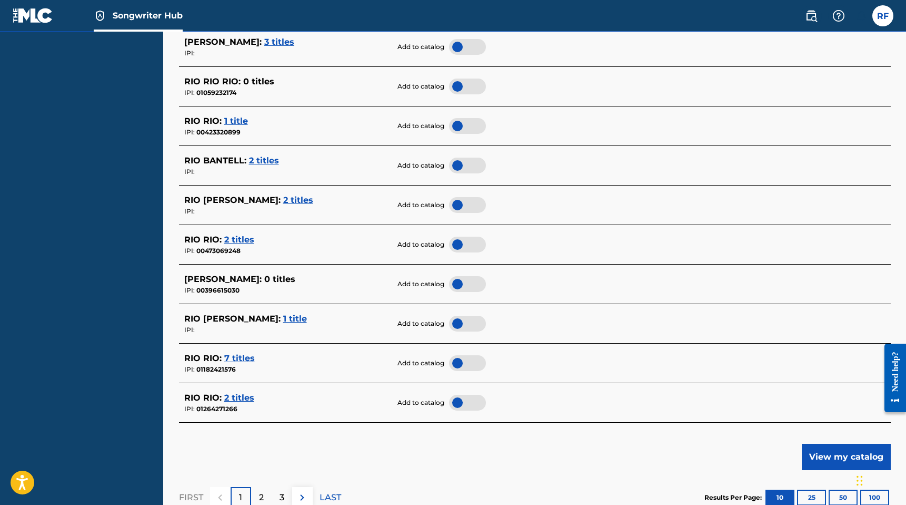
click at [247, 201] on span "RIO [PERSON_NAME] :" at bounding box center [232, 200] width 96 height 10
click at [285, 201] on span "2 titles" at bounding box center [298, 200] width 30 height 10
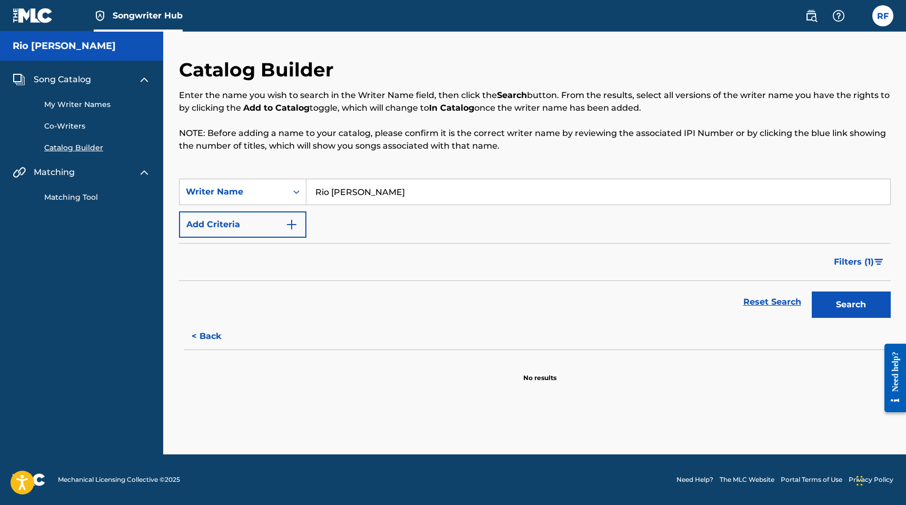
scroll to position [0, 0]
click at [402, 212] on div "SearchWithCriteria6e8923f7-20b8-450e-b1bf-1c48907d28bf Writer Name [PERSON_NAME…" at bounding box center [535, 208] width 712 height 59
drag, startPoint x: 809, startPoint y: 300, endPoint x: 834, endPoint y: 300, distance: 25.3
click at [834, 300] on div "Search" at bounding box center [849, 302] width 84 height 42
click at [834, 300] on button "Search" at bounding box center [851, 304] width 79 height 26
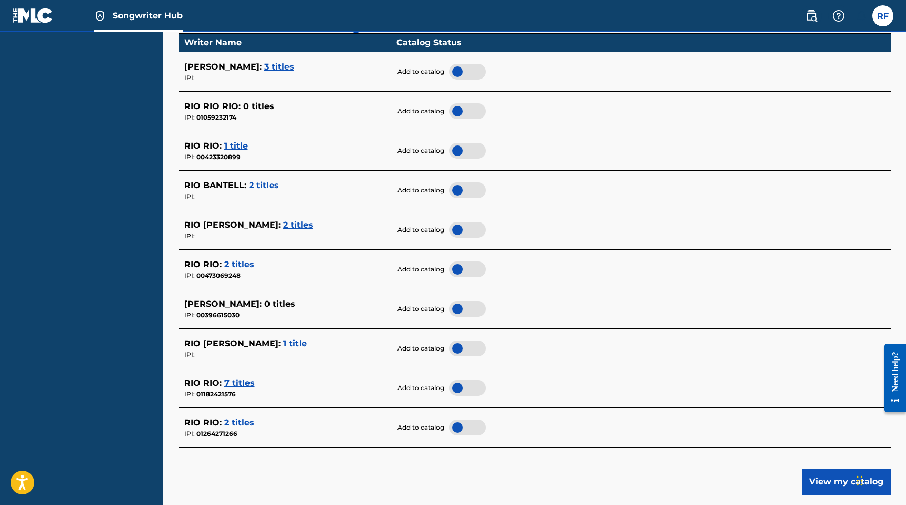
scroll to position [319, 0]
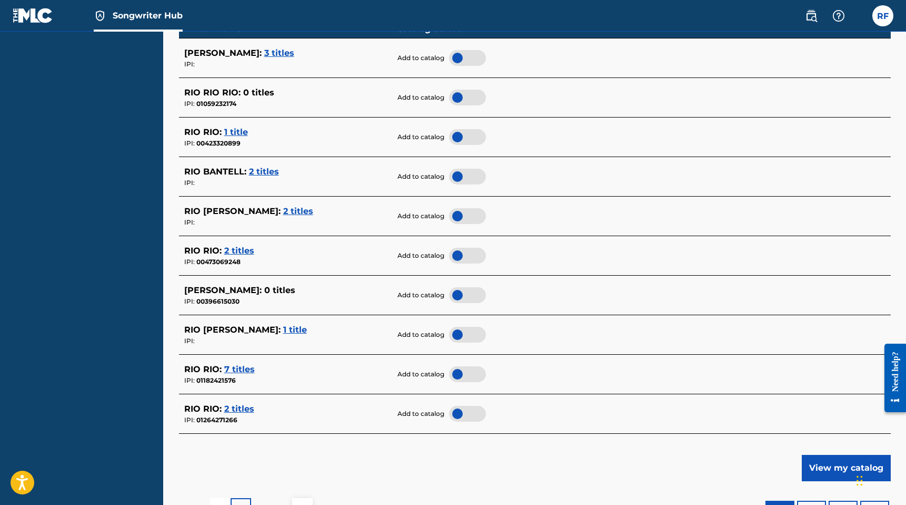
click at [243, 326] on span "RIO [PERSON_NAME] :" at bounding box center [232, 329] width 96 height 10
click at [305, 334] on div "RIO [PERSON_NAME] : 1 title" at bounding box center [287, 329] width 207 height 13
click at [300, 334] on span "1 title" at bounding box center [295, 329] width 24 height 10
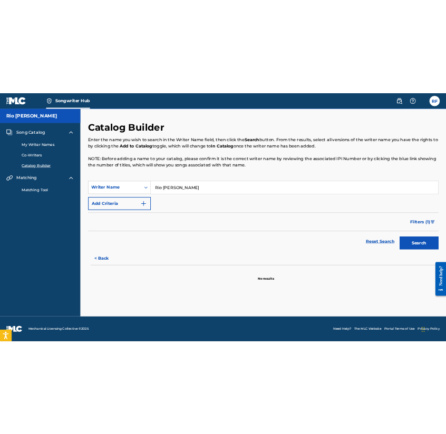
scroll to position [75, 0]
